Goal: Navigation & Orientation: Find specific page/section

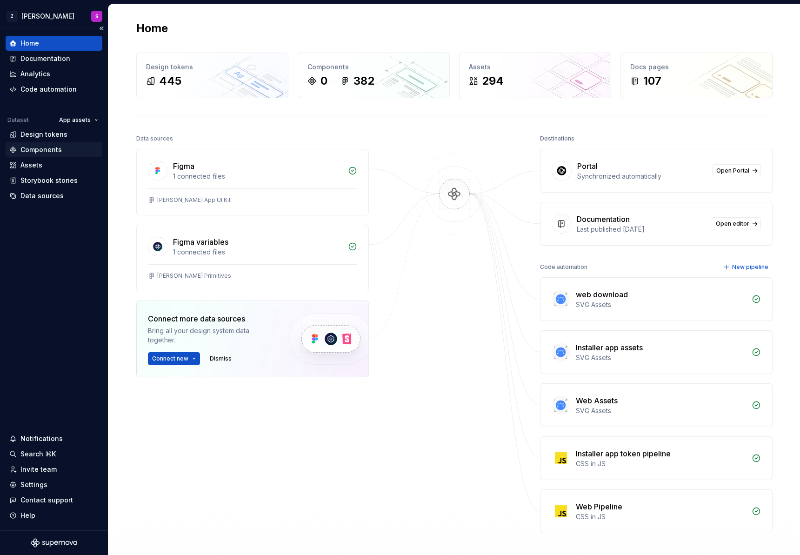
click at [40, 149] on div "Components" at bounding box center [40, 149] width 41 height 9
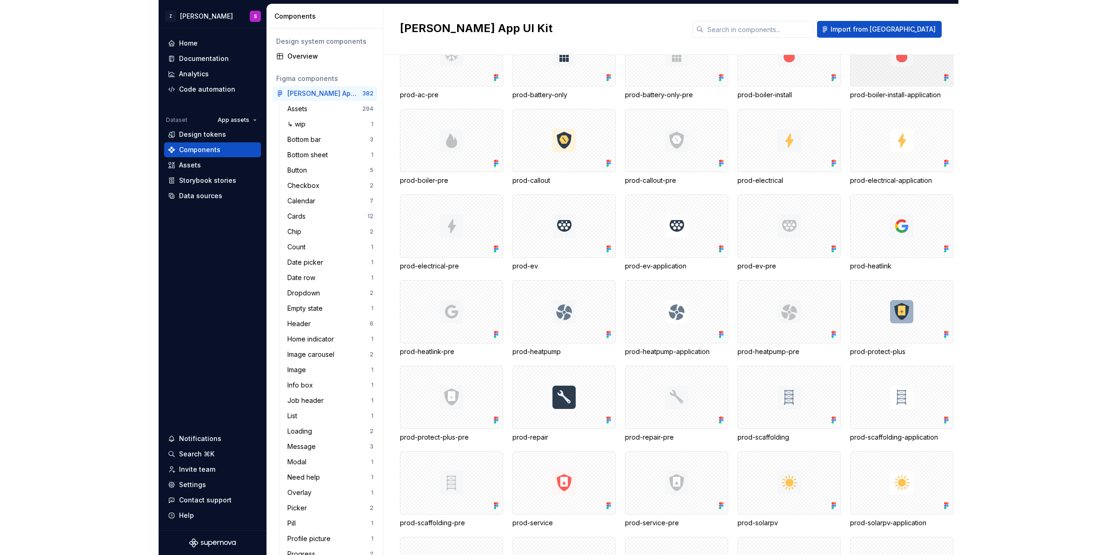
scroll to position [1446, 0]
